Goal: Obtain resource: Download file/media

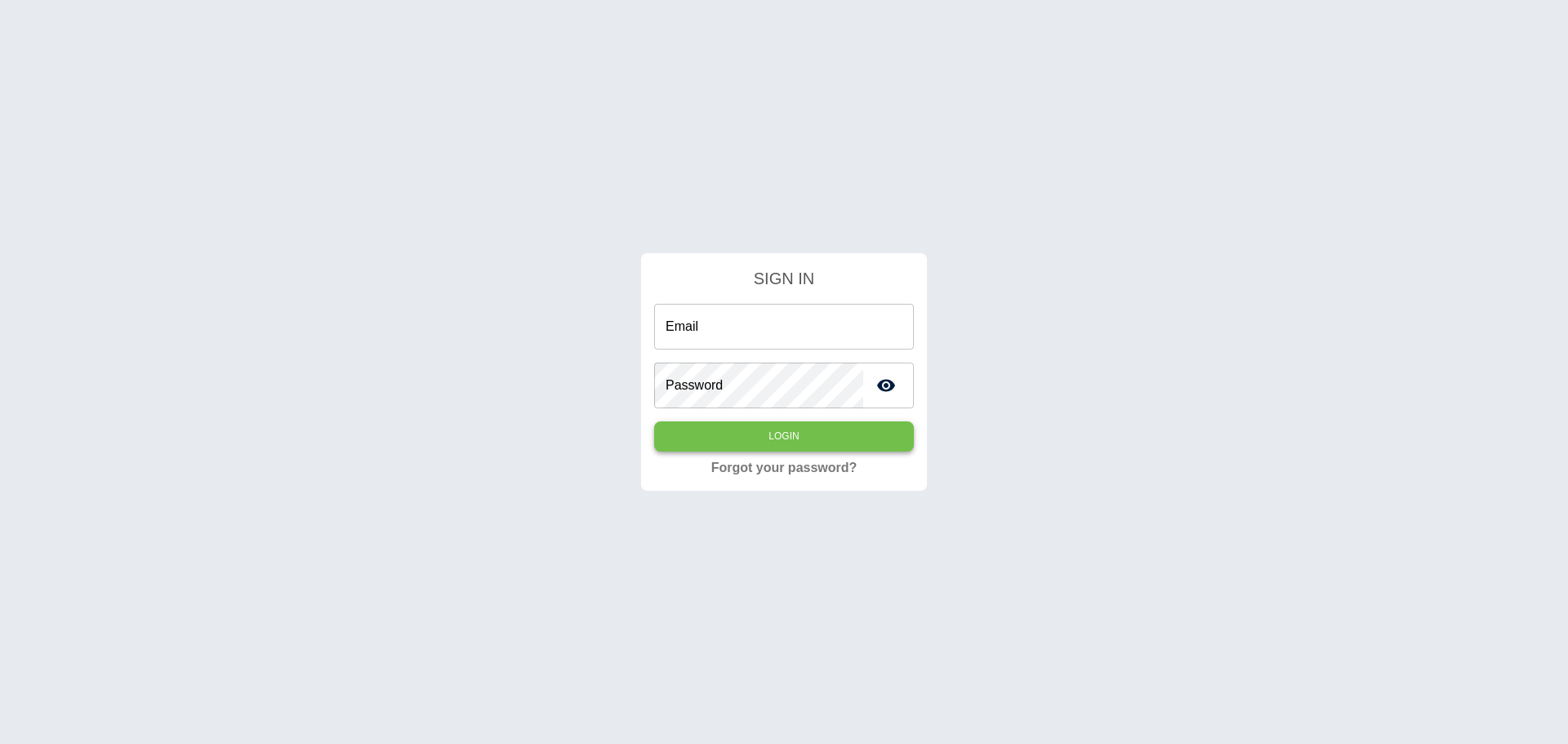
type input "**********"
click at [782, 432] on button "Login" at bounding box center [784, 436] width 259 height 30
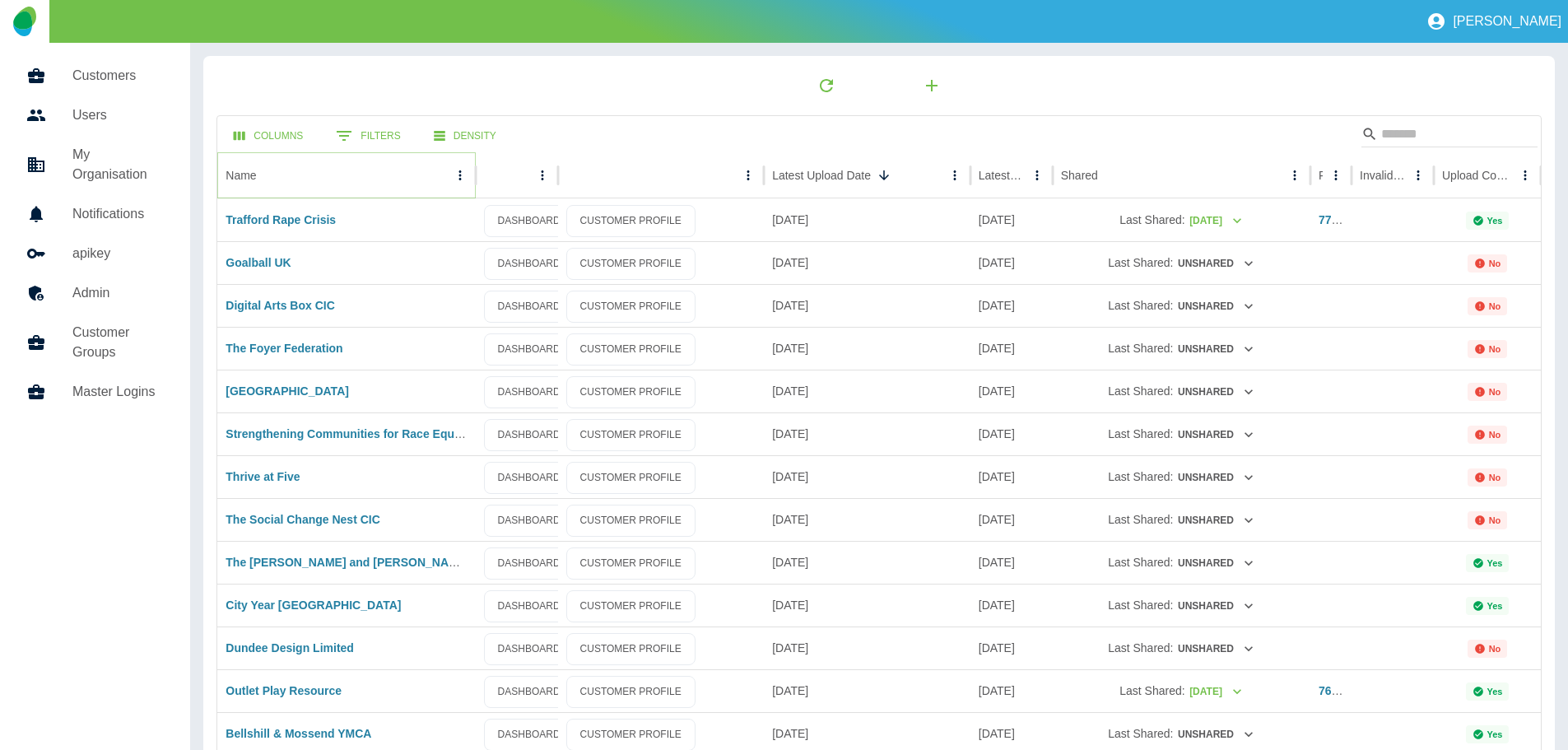
click at [459, 172] on icon "Name column menu" at bounding box center [459, 175] width 3 height 10
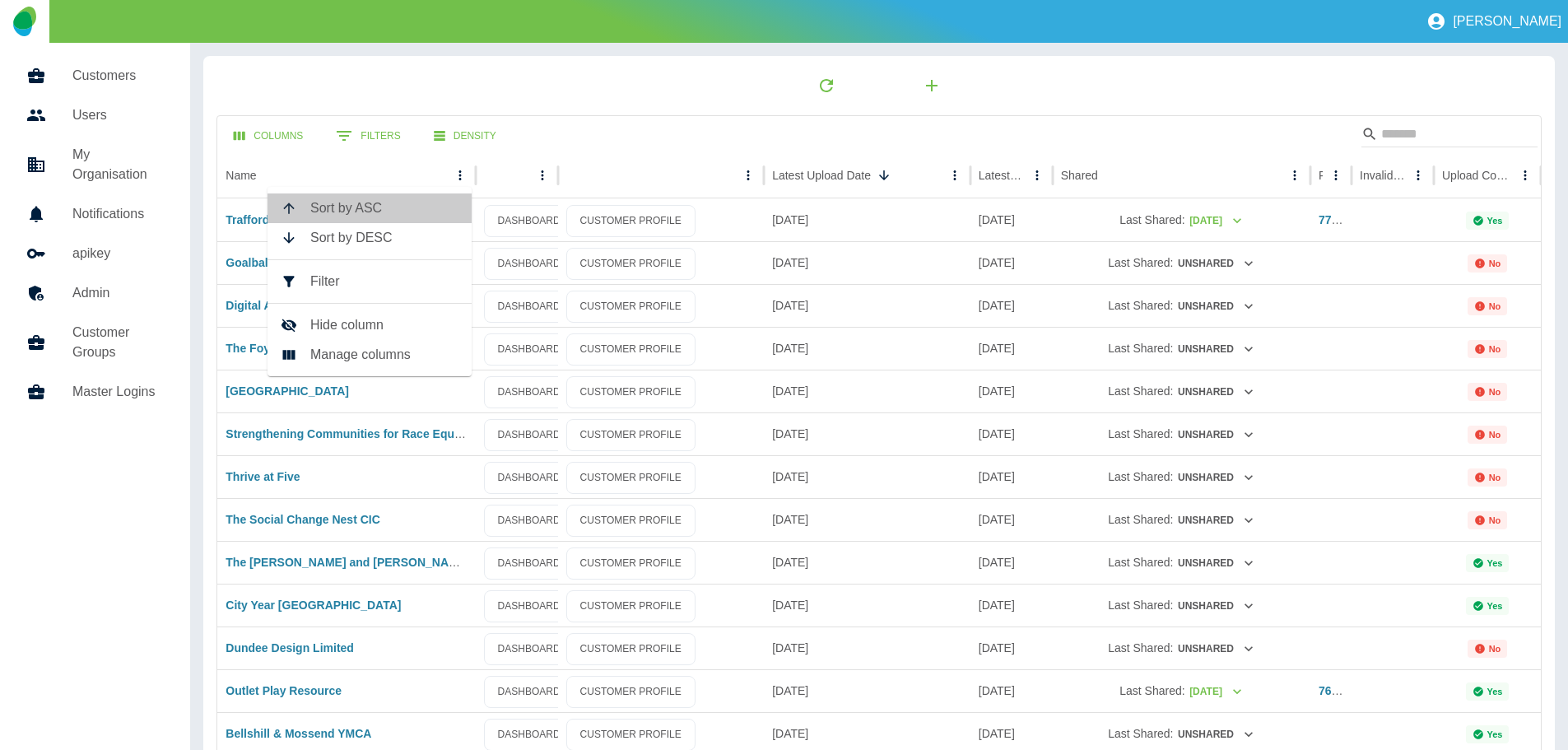
click at [341, 203] on span "Sort by ASC" at bounding box center [384, 208] width 148 height 20
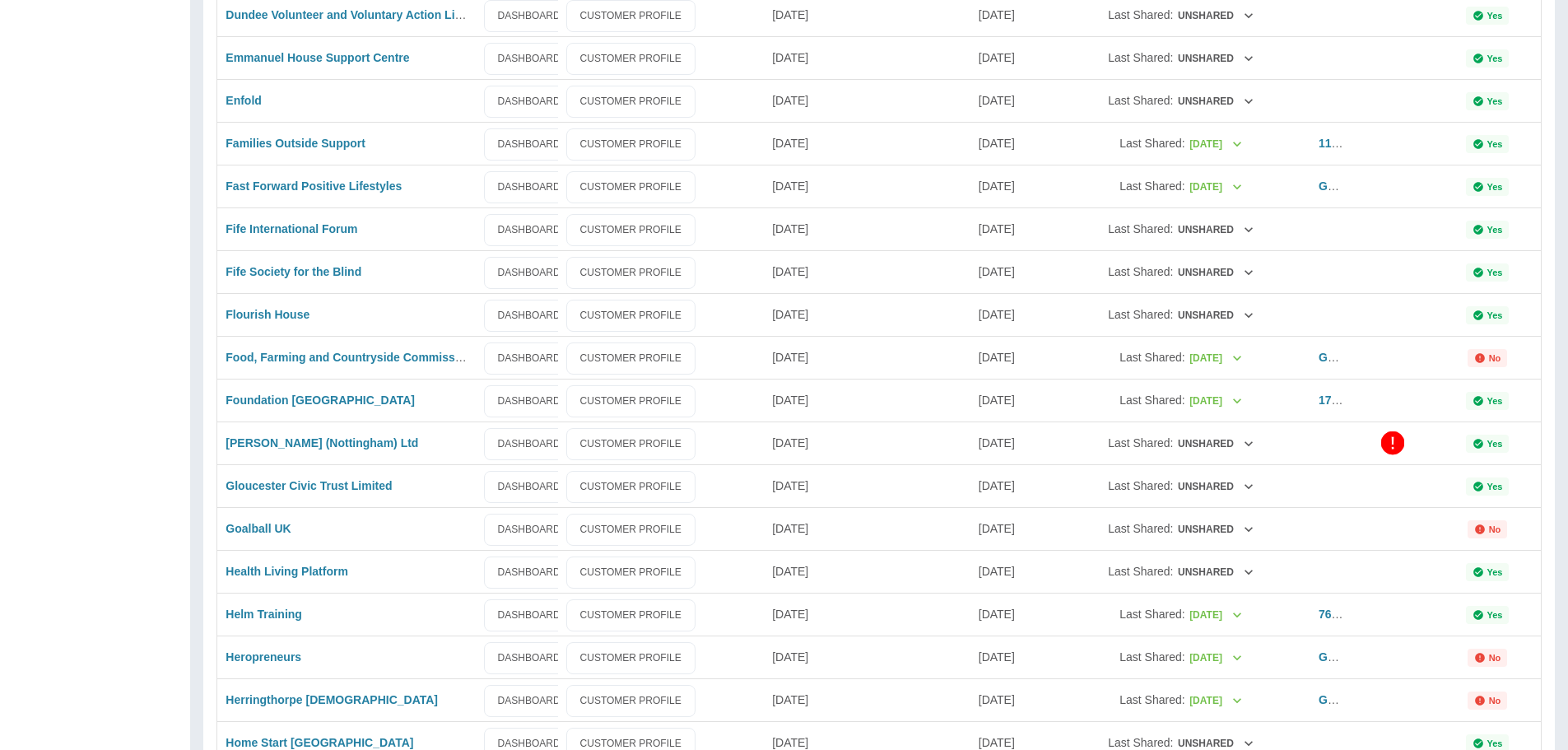
scroll to position [1294, 0]
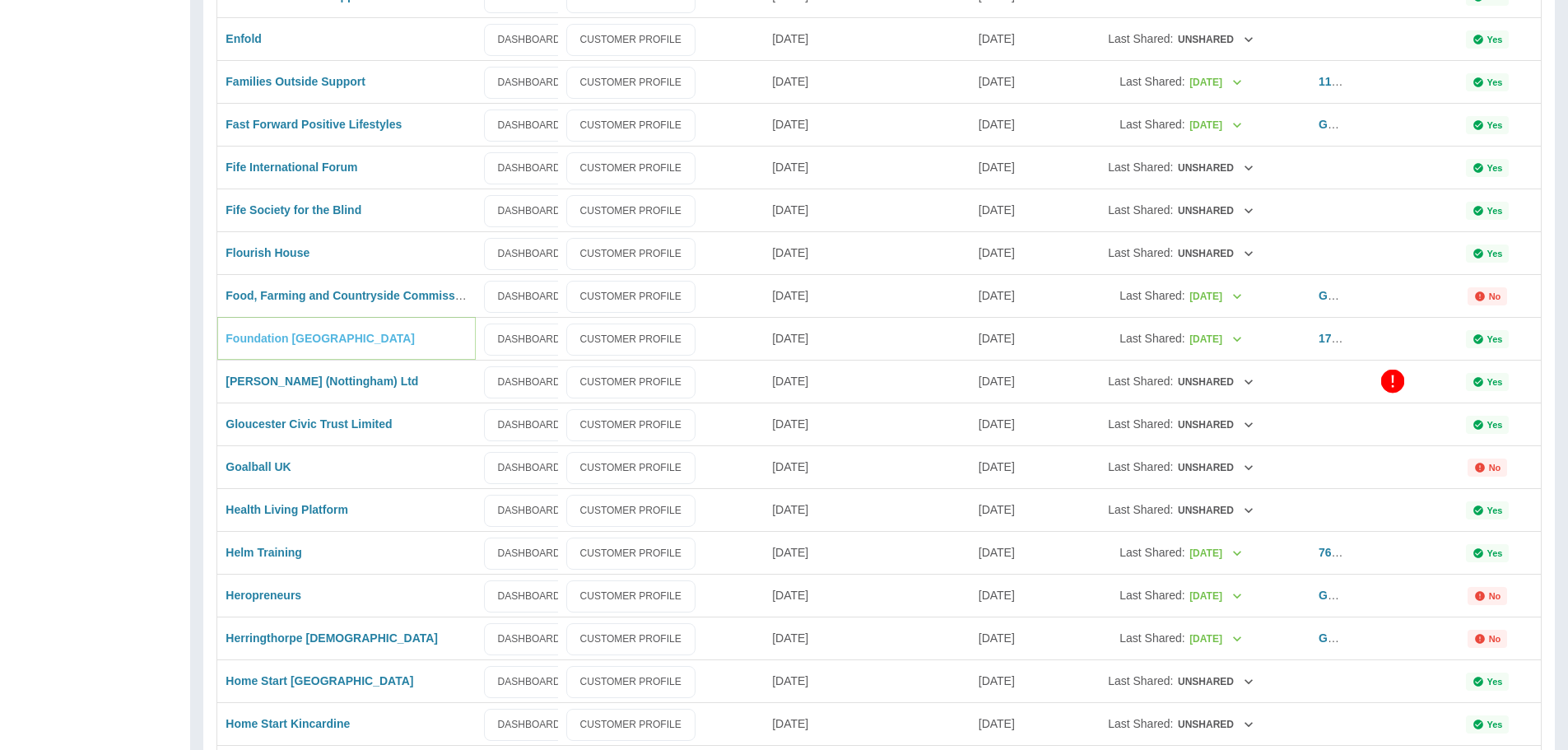
click at [290, 336] on link "Foundation [GEOGRAPHIC_DATA]" at bounding box center [320, 338] width 190 height 13
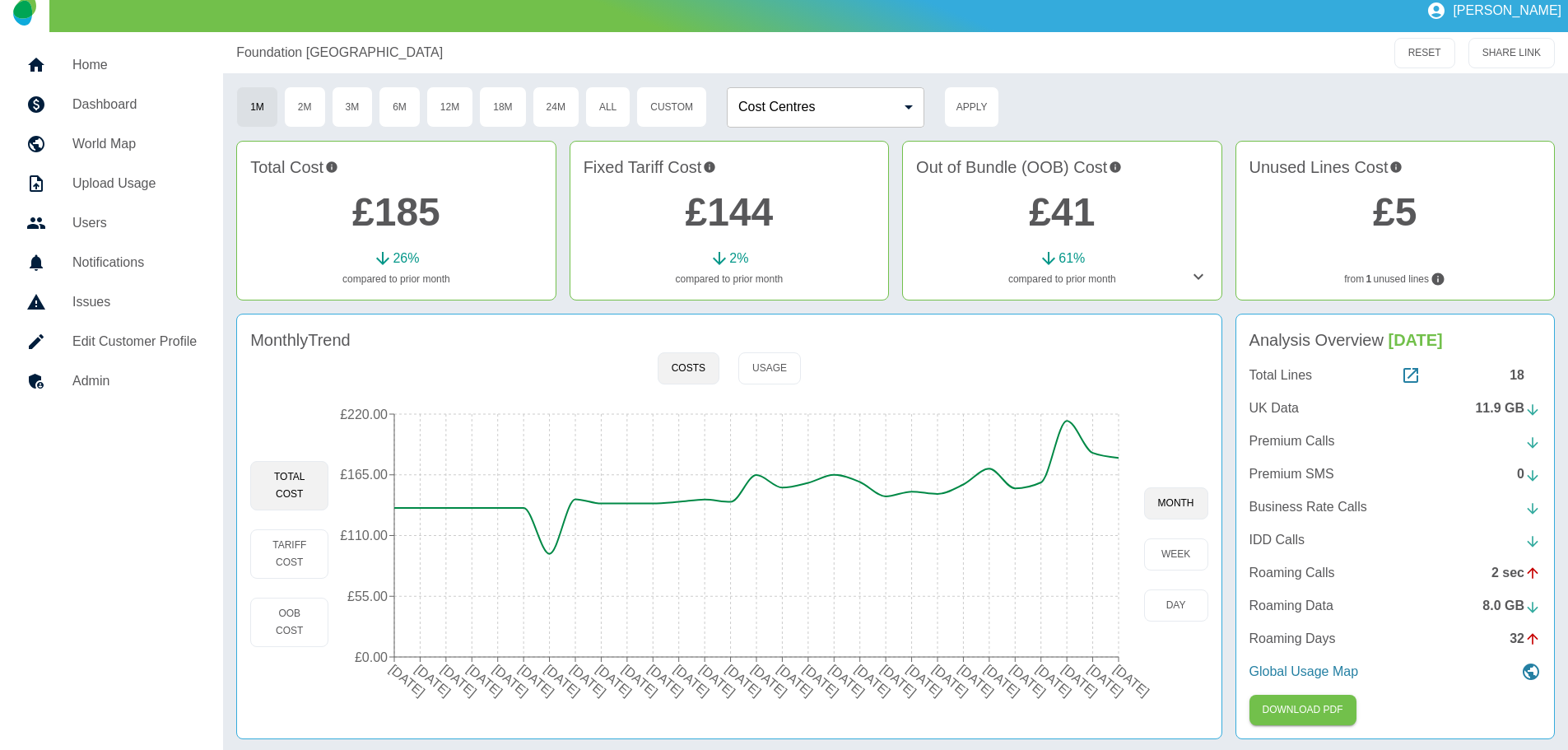
scroll to position [16, 0]
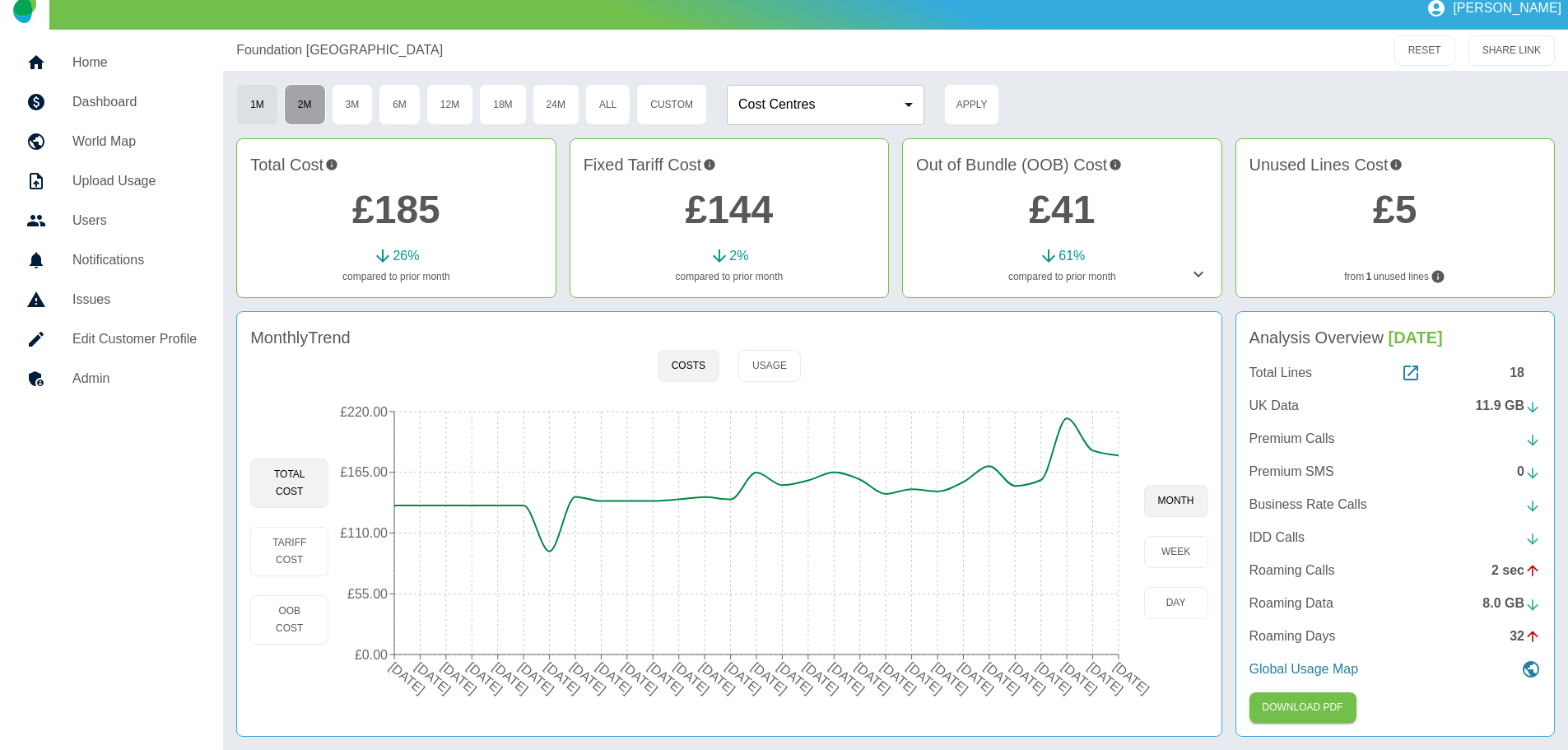
click at [308, 96] on button "2M" at bounding box center [304, 105] width 42 height 41
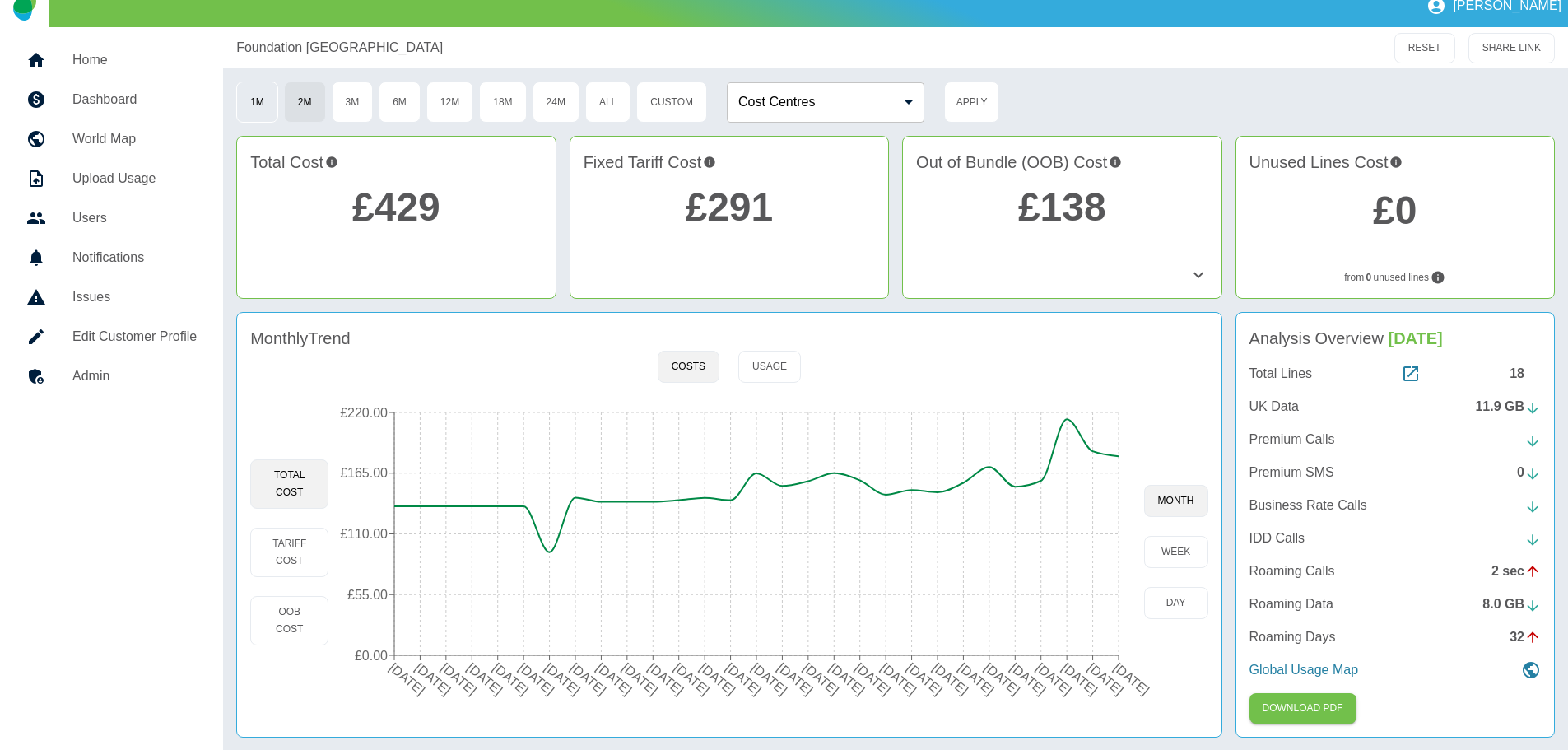
click at [252, 95] on button "1M" at bounding box center [257, 102] width 42 height 41
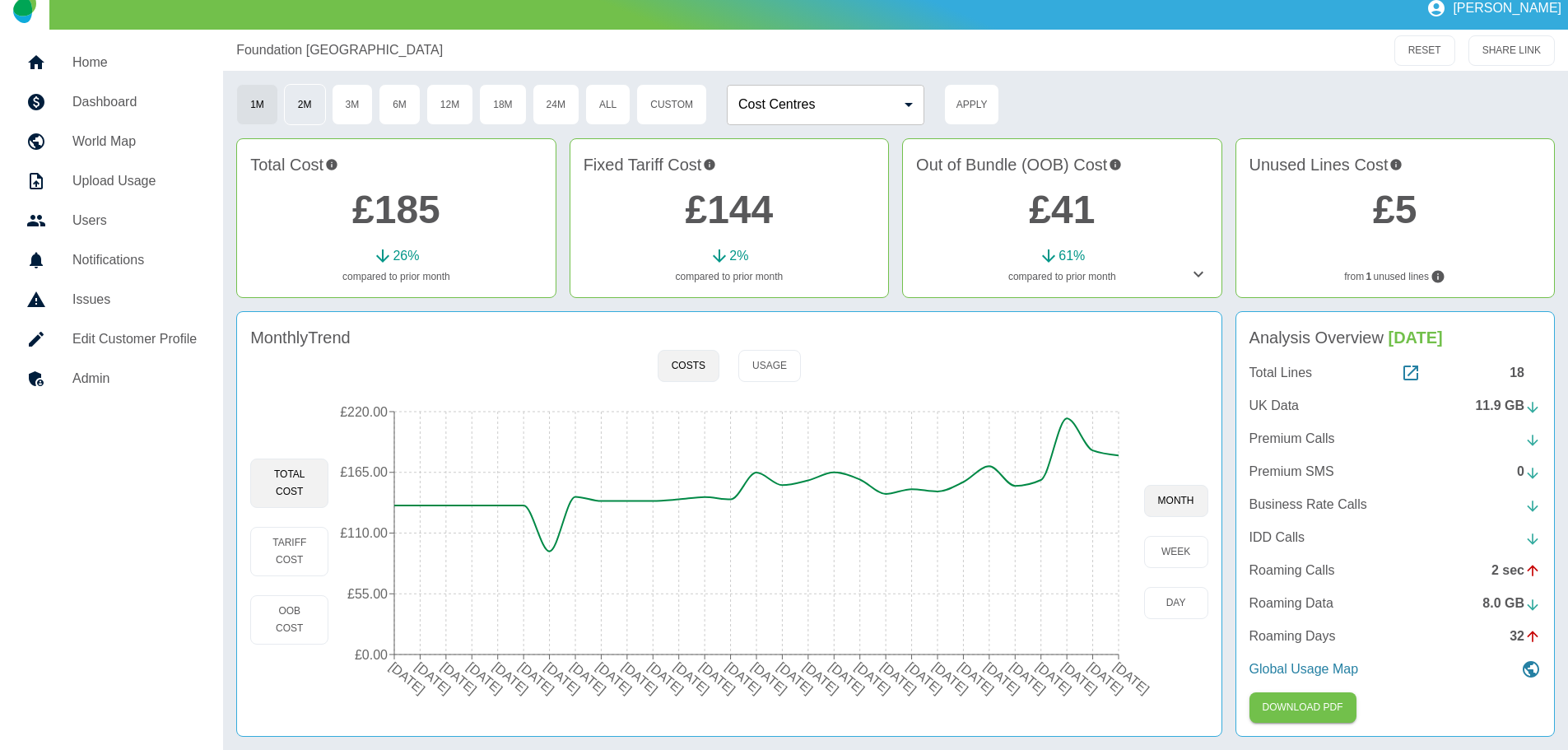
click at [302, 95] on button "2M" at bounding box center [304, 105] width 42 height 41
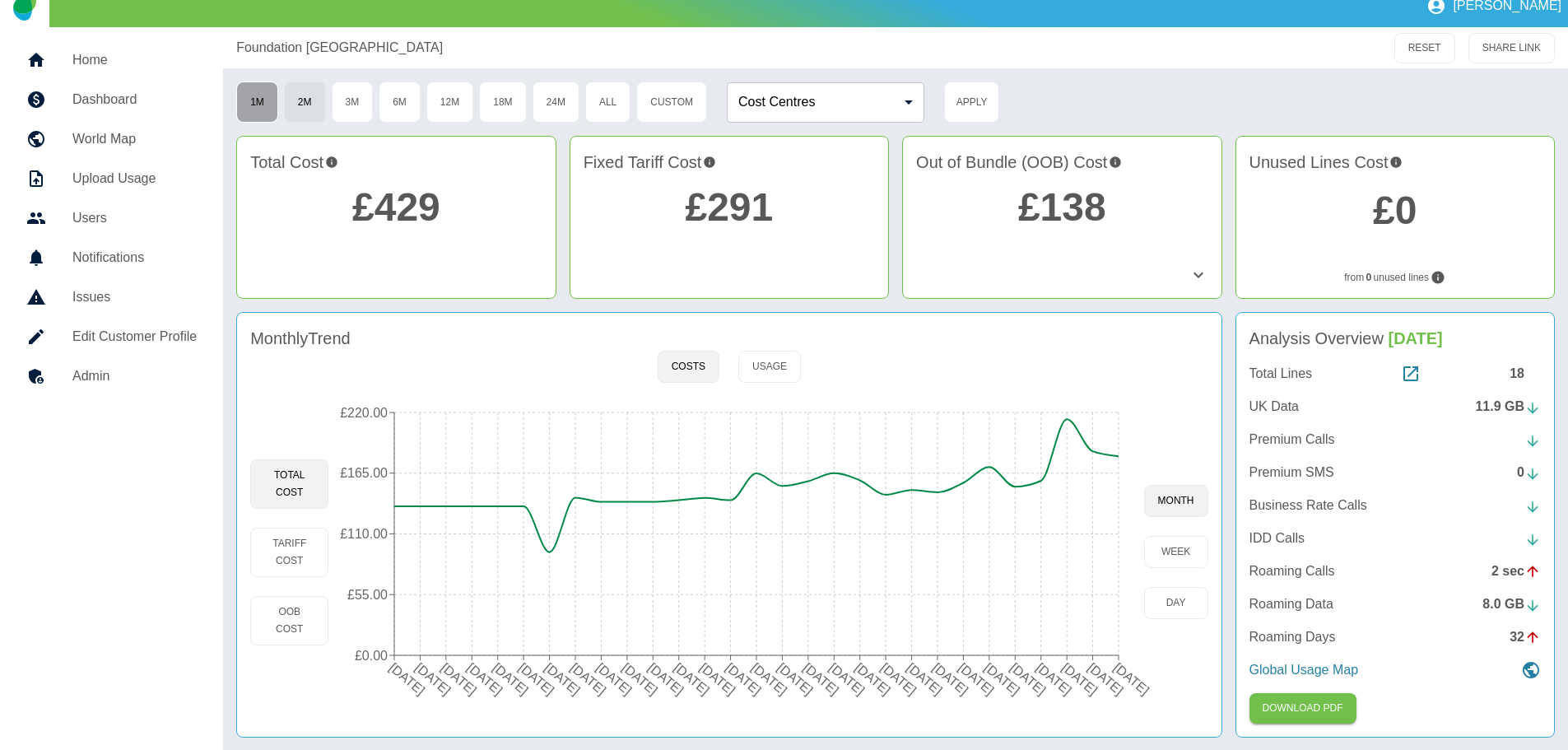
click at [260, 99] on button "1M" at bounding box center [257, 102] width 42 height 41
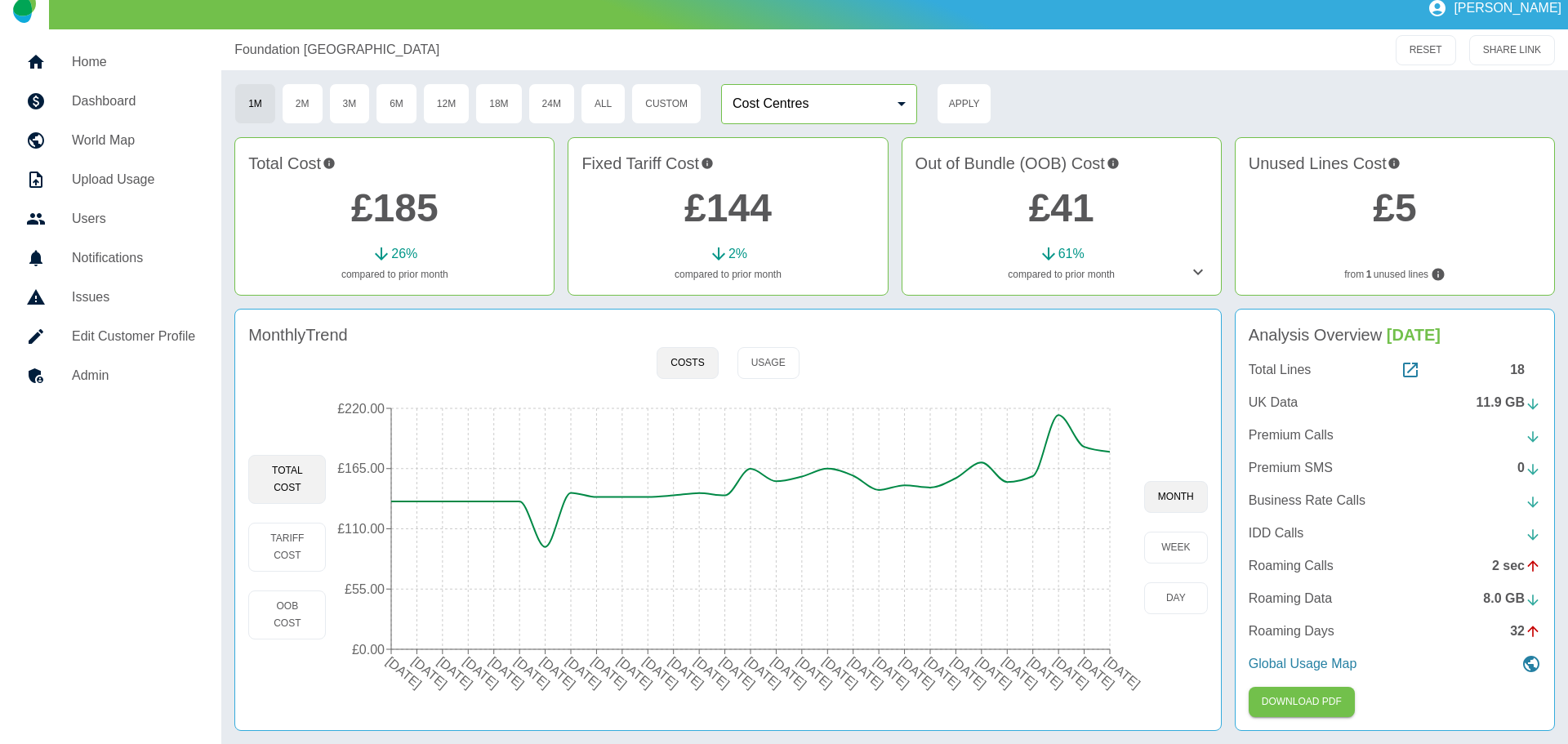
click at [893, 98] on body "[PERSON_NAME] Home Dashboard World Map Upload Usage Users Notifications Issues …" at bounding box center [784, 359] width 1568 height 744
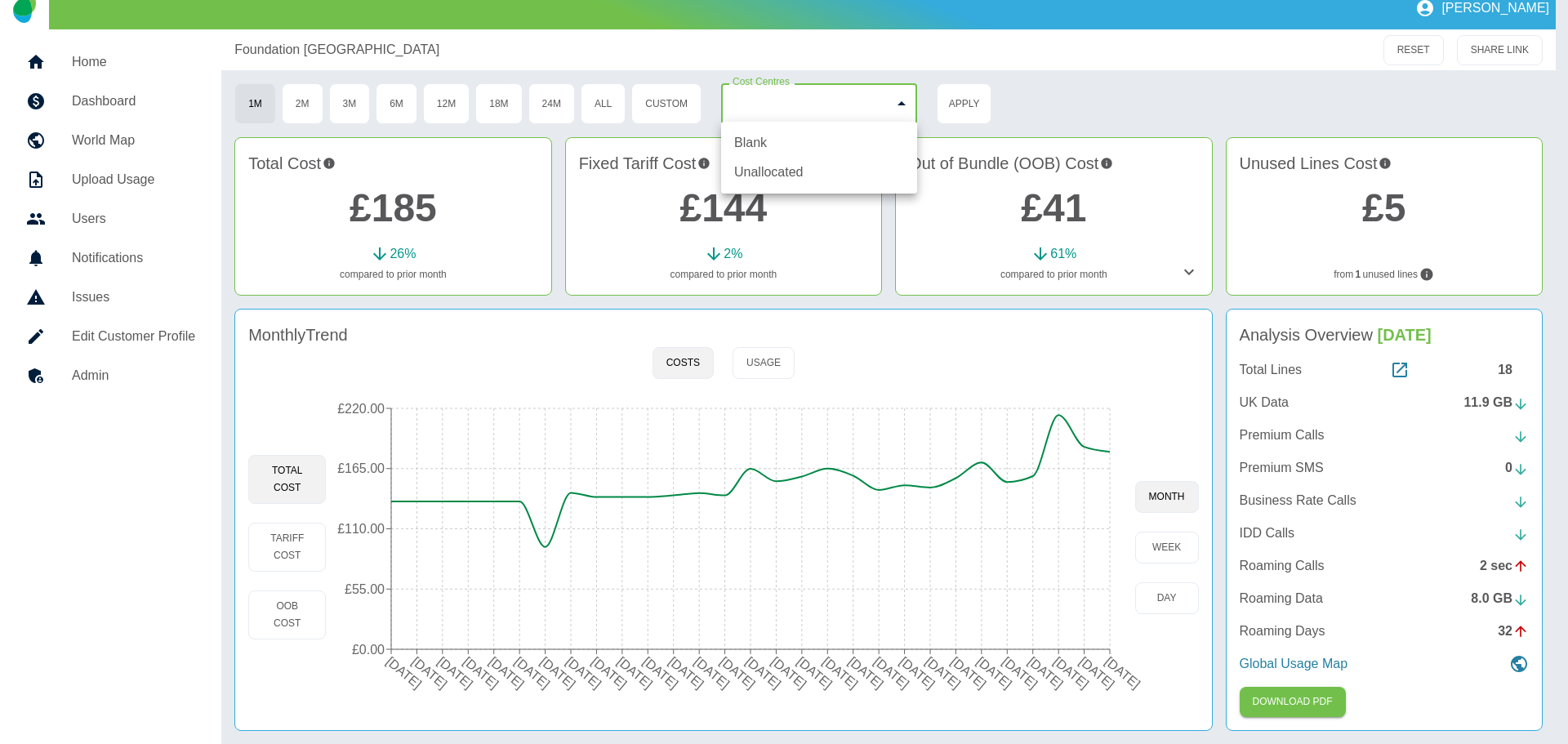
click at [893, 98] on div at bounding box center [784, 372] width 1568 height 744
click at [905, 100] on body "[PERSON_NAME] Home Dashboard World Map Upload Usage Users Notifications Issues …" at bounding box center [784, 359] width 1568 height 744
click at [796, 143] on li "Blank" at bounding box center [819, 142] width 196 height 29
click at [660, 98] on div at bounding box center [784, 372] width 1568 height 744
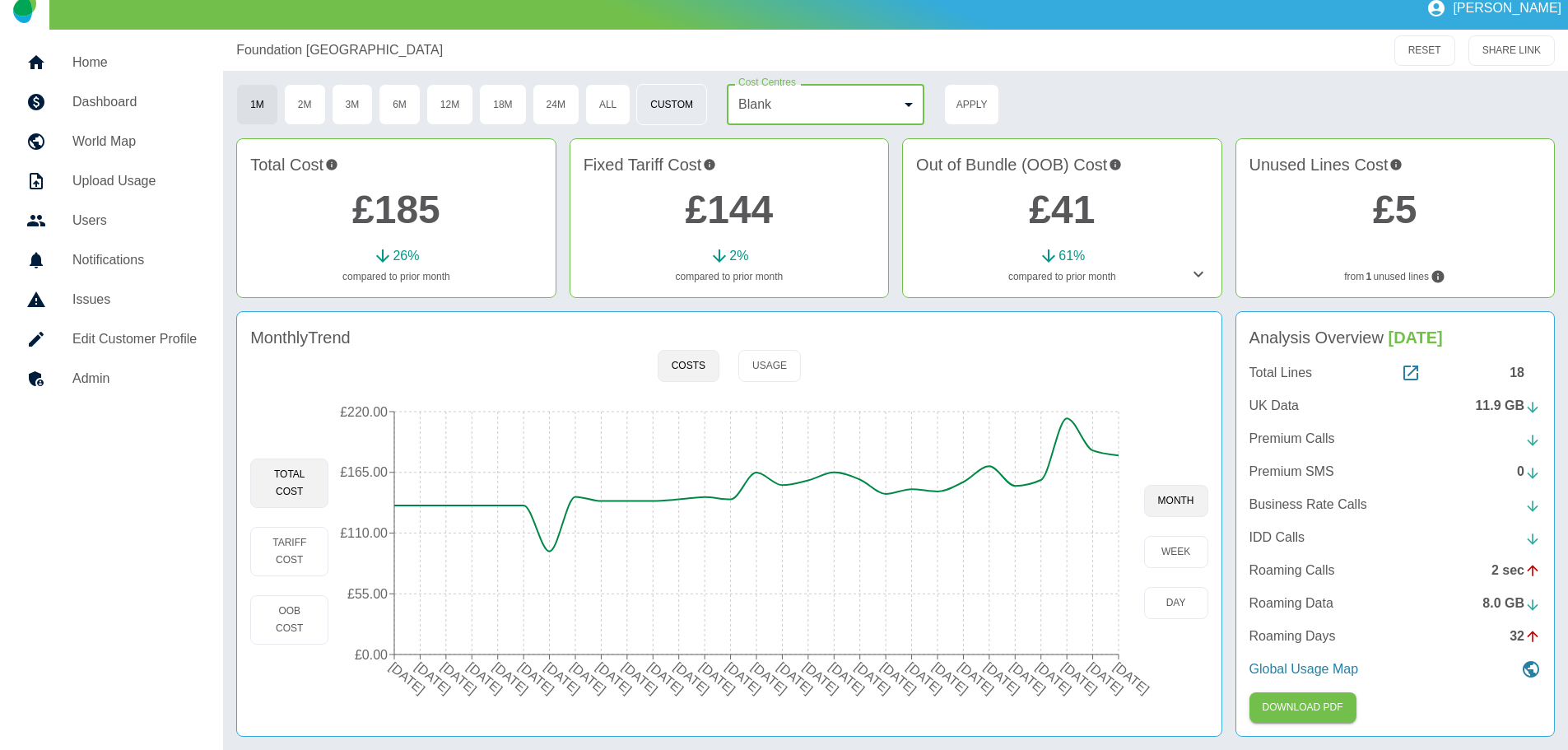
click at [667, 96] on button "Custom" at bounding box center [672, 105] width 71 height 41
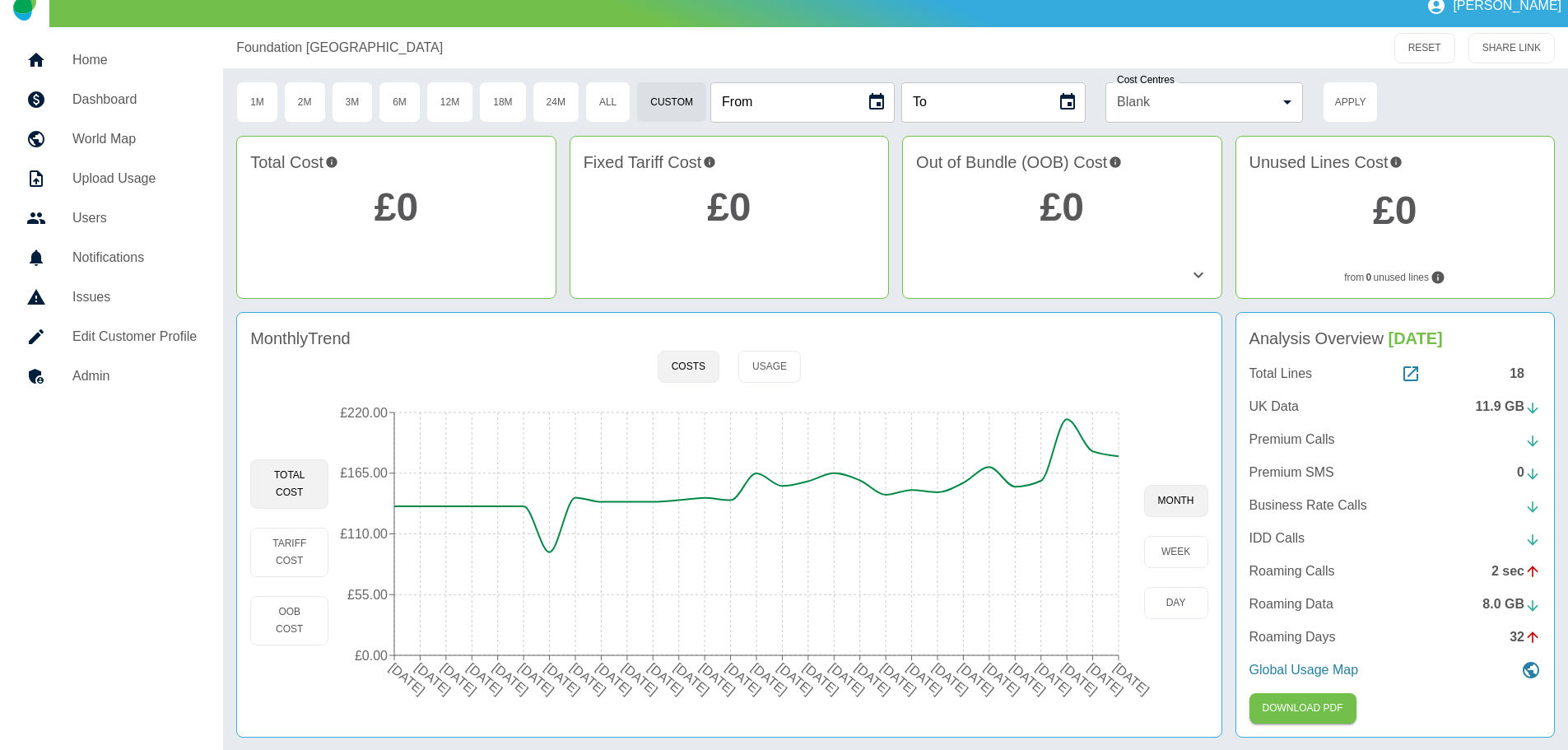
click at [775, 99] on input "From" at bounding box center [783, 103] width 144 height 41
click at [632, 58] on div "Foundation Scotland RESET SHARE LINK" at bounding box center [896, 48] width 1346 height 41
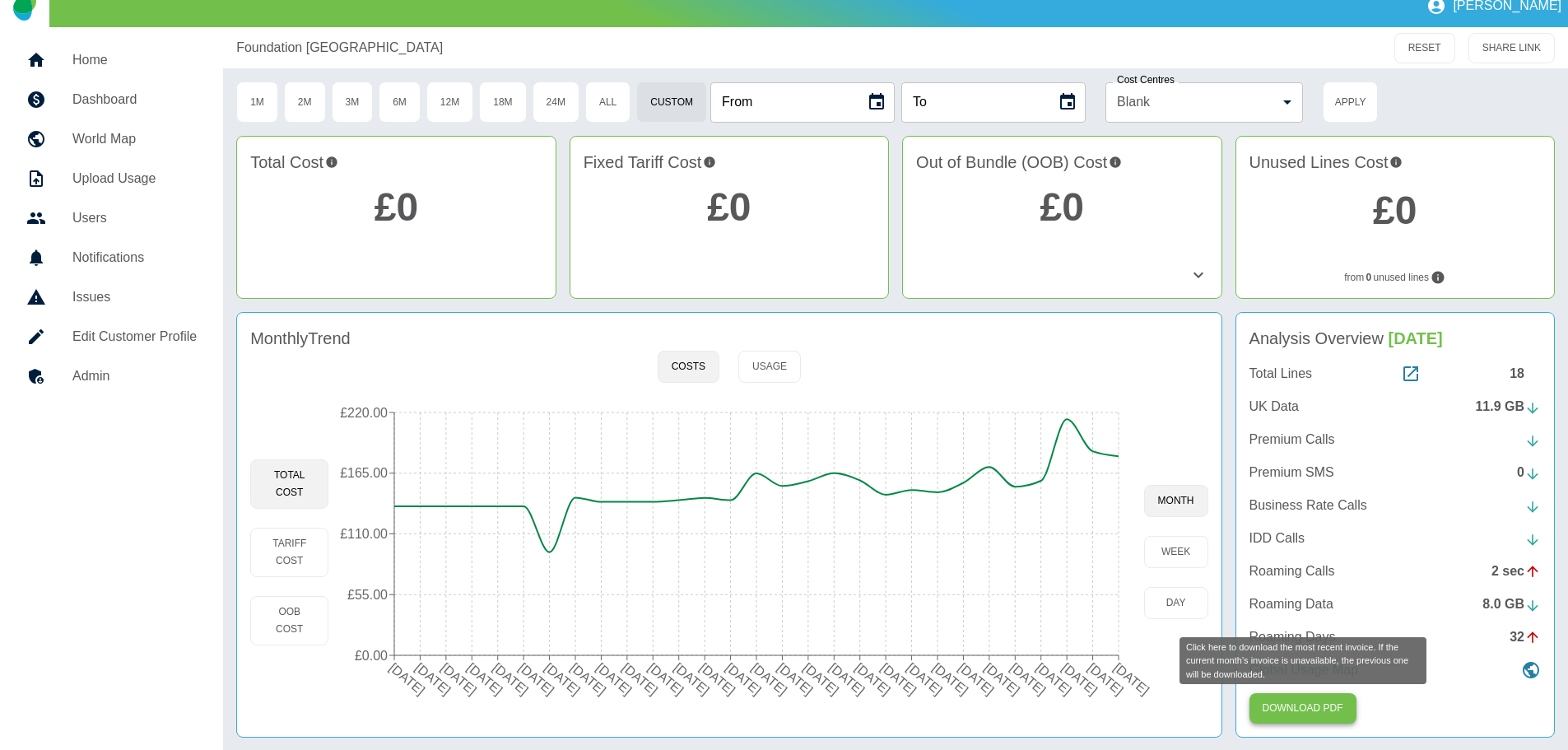
click at [1311, 710] on button "Download PDF" at bounding box center [1303, 708] width 107 height 30
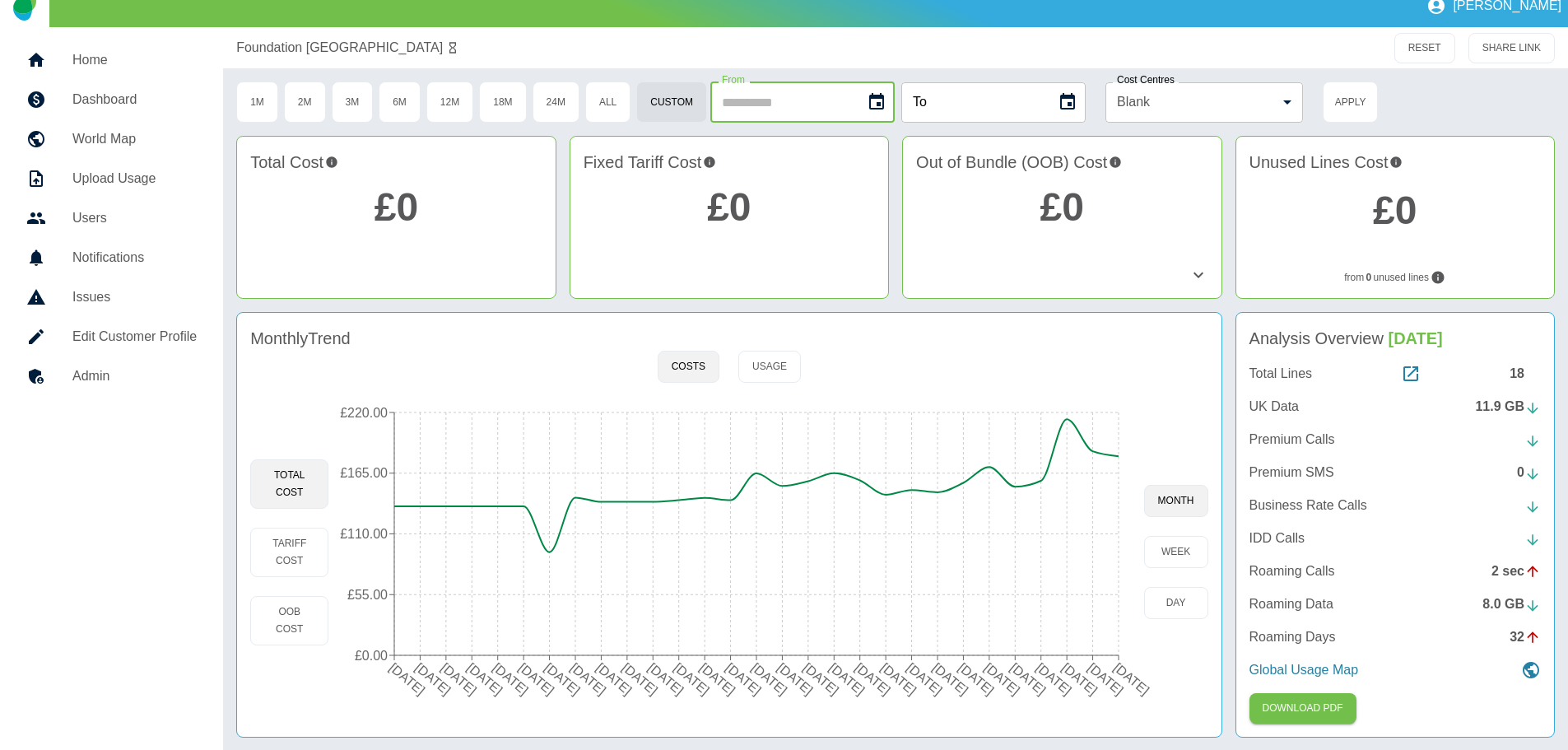
click at [774, 101] on input "From" at bounding box center [783, 103] width 144 height 41
click at [884, 98] on icon "Choose date" at bounding box center [877, 101] width 15 height 17
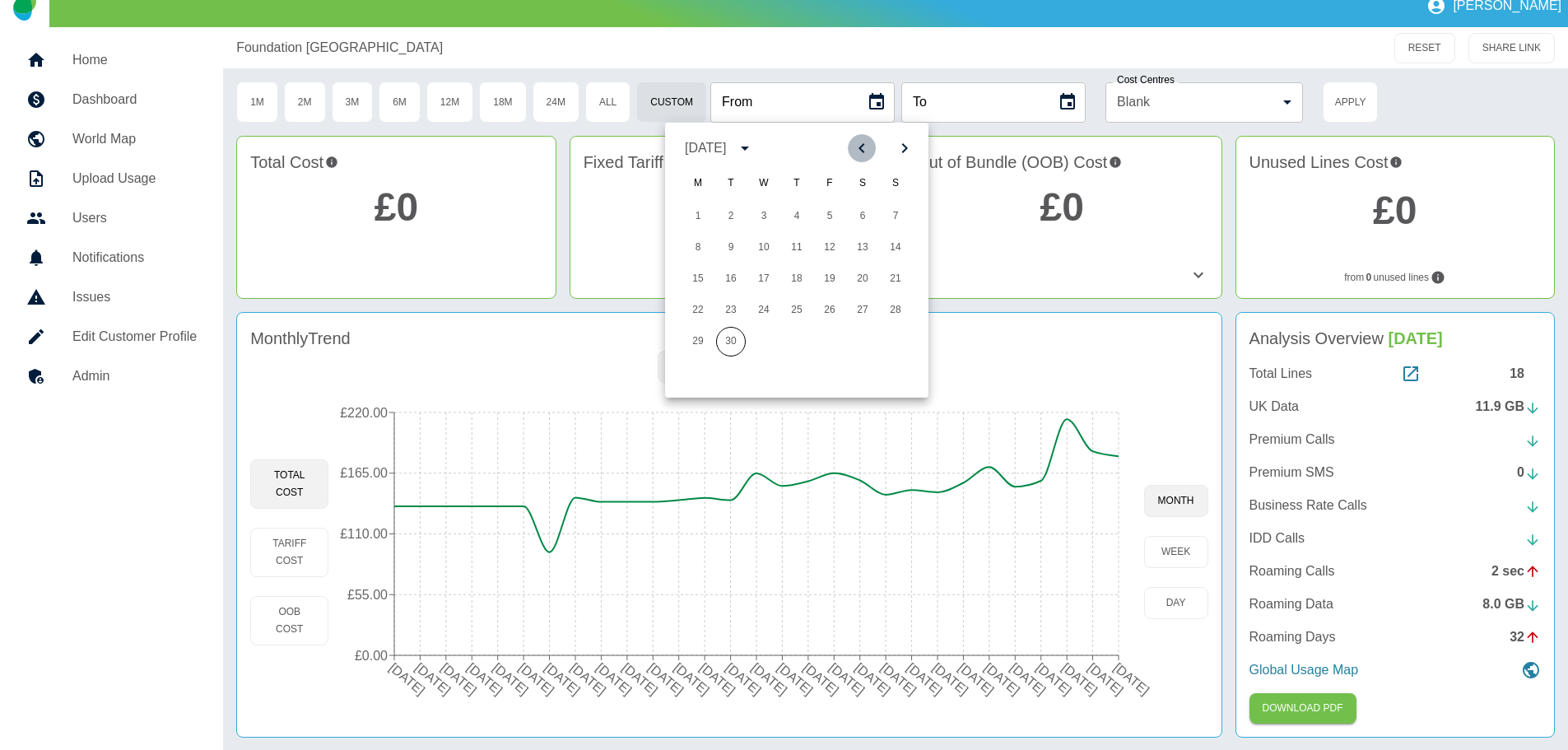
click at [860, 137] on button "Previous month" at bounding box center [862, 148] width 28 height 28
click at [862, 210] on button "2" at bounding box center [862, 216] width 29 height 29
type input "**********"
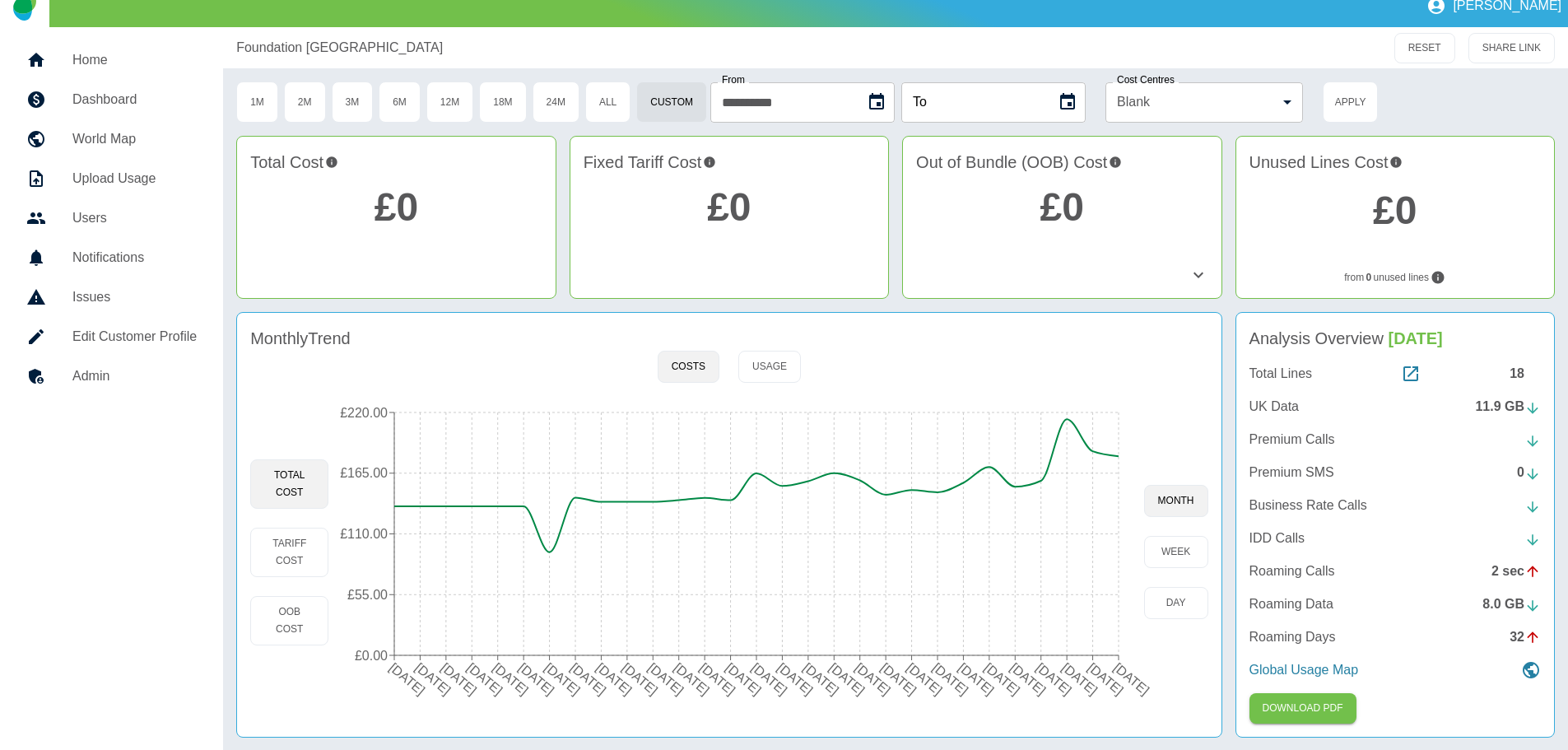
click at [1075, 98] on icon "Choose date" at bounding box center [1067, 101] width 15 height 17
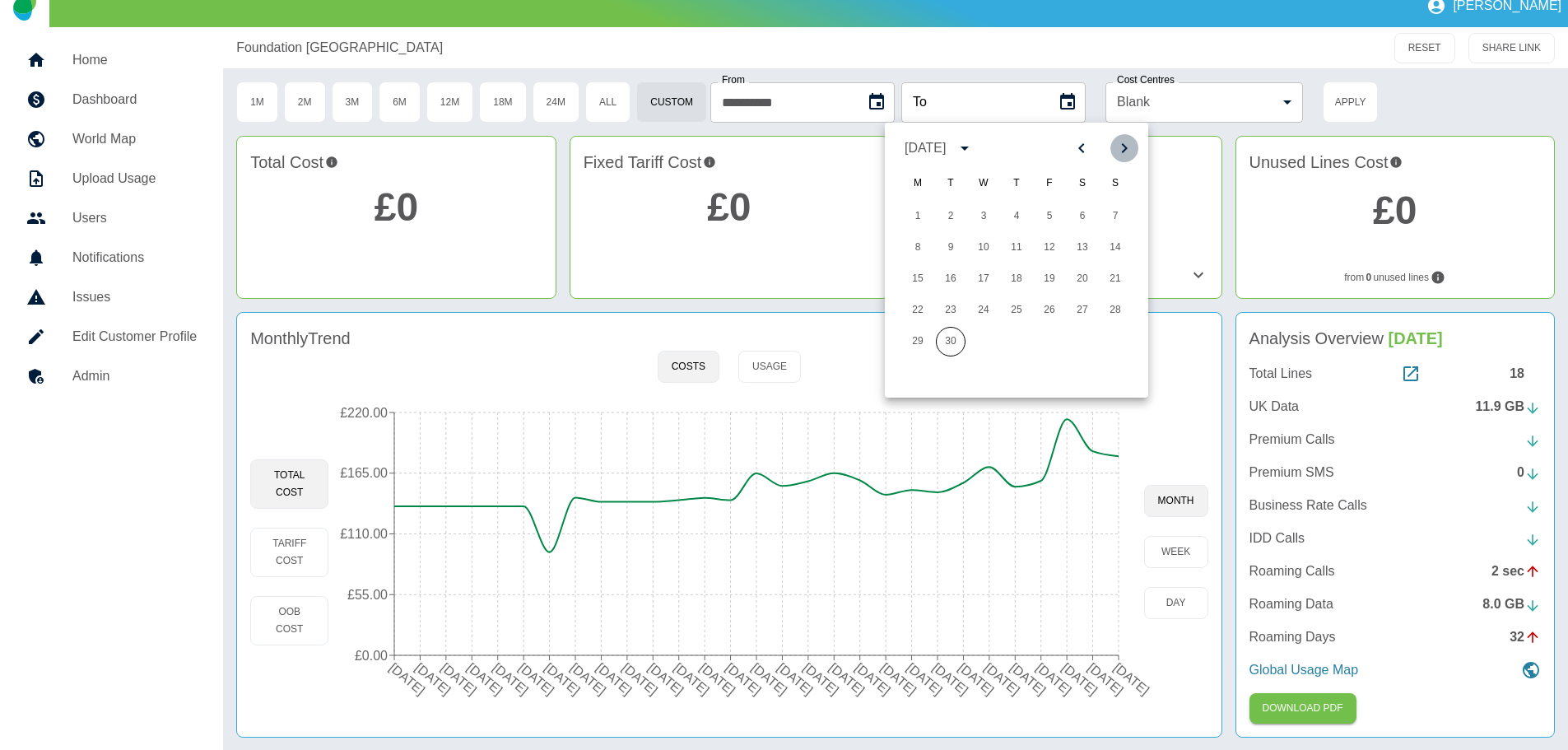
click at [1123, 145] on icon "Next month" at bounding box center [1125, 148] width 6 height 10
click at [1080, 145] on icon "Previous month" at bounding box center [1081, 148] width 20 height 20
click at [917, 207] on button "1" at bounding box center [917, 216] width 29 height 29
type input "**********"
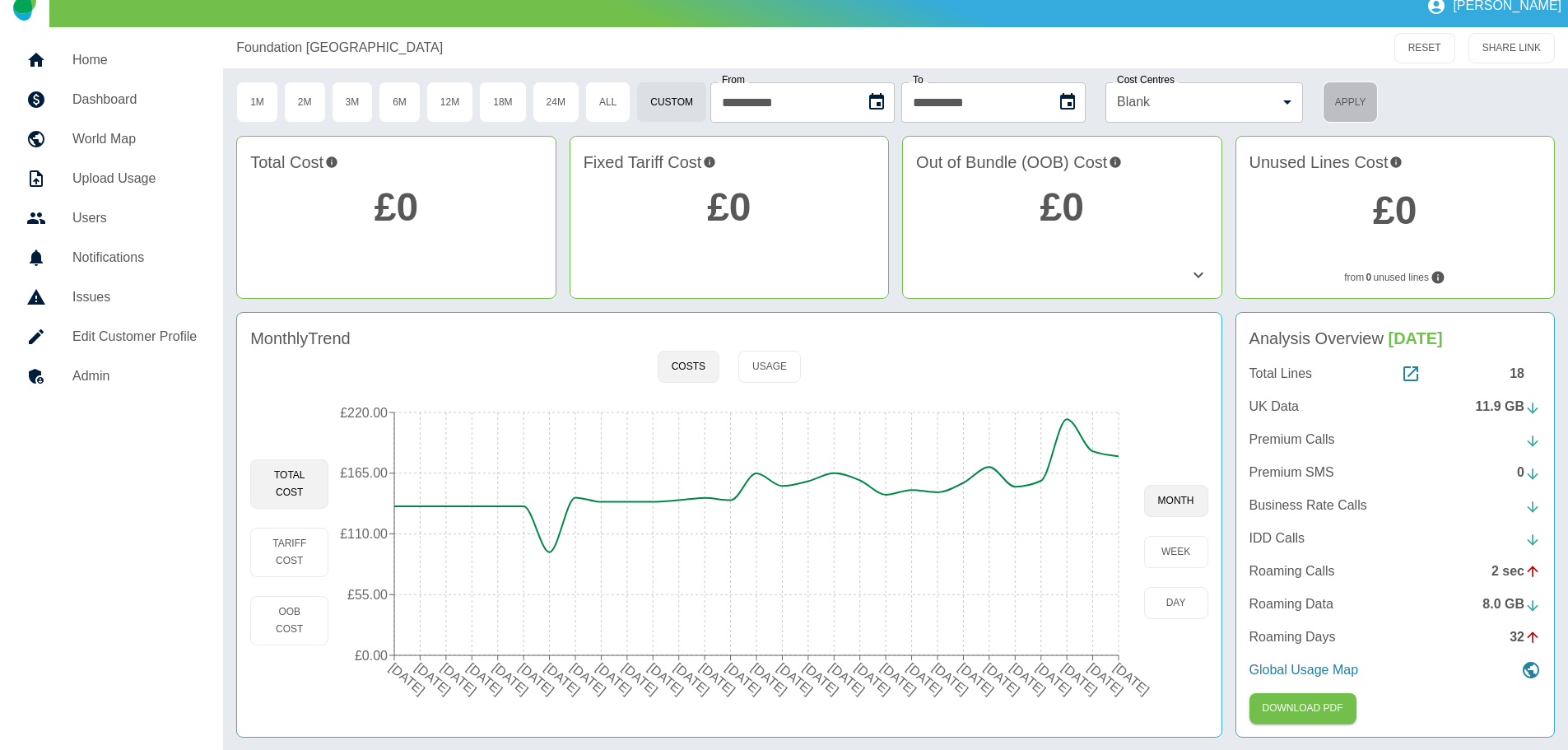
click at [1378, 94] on button "Apply" at bounding box center [1351, 102] width 55 height 41
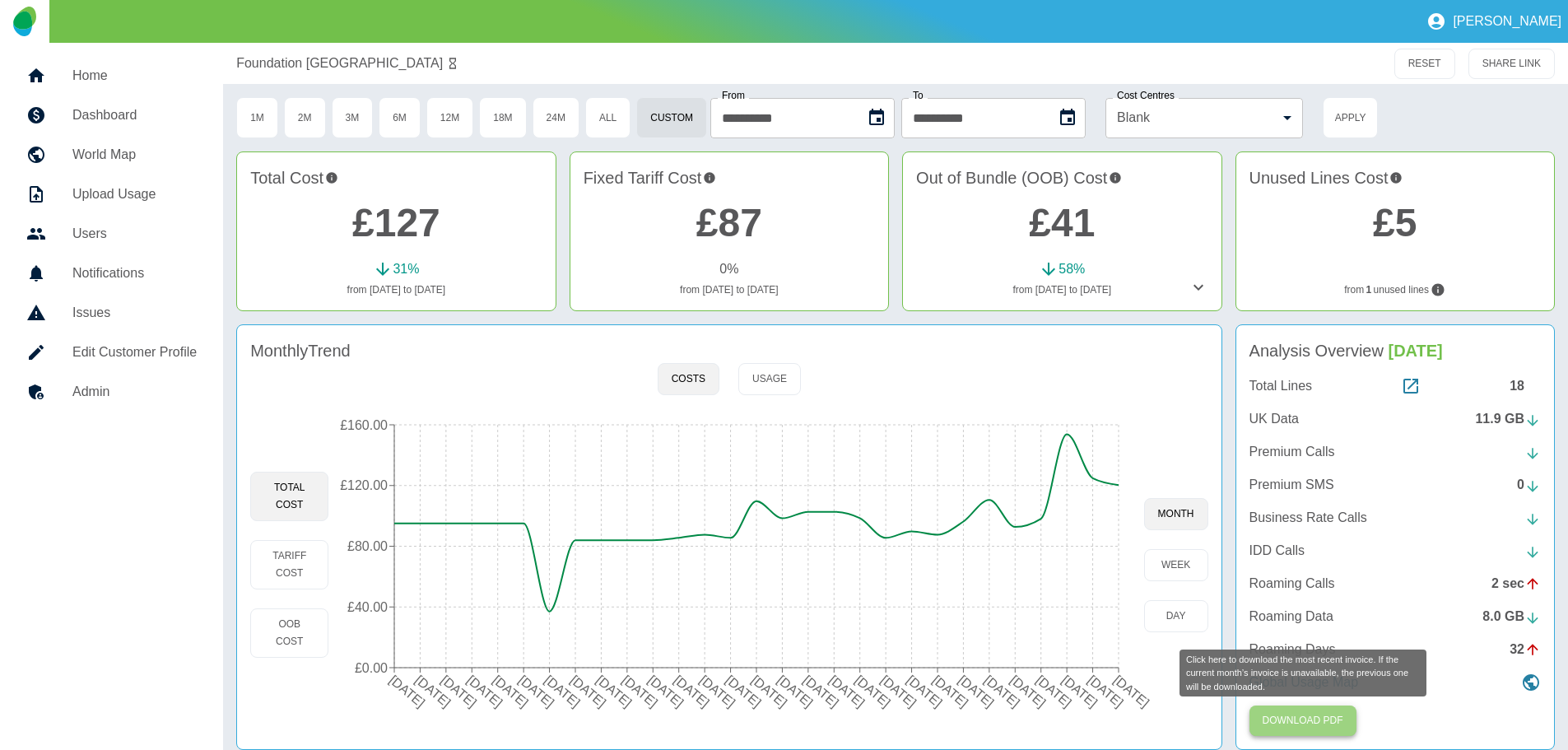
click at [1293, 723] on button "Download PDF" at bounding box center [1303, 721] width 107 height 30
